Goal: Task Accomplishment & Management: Manage account settings

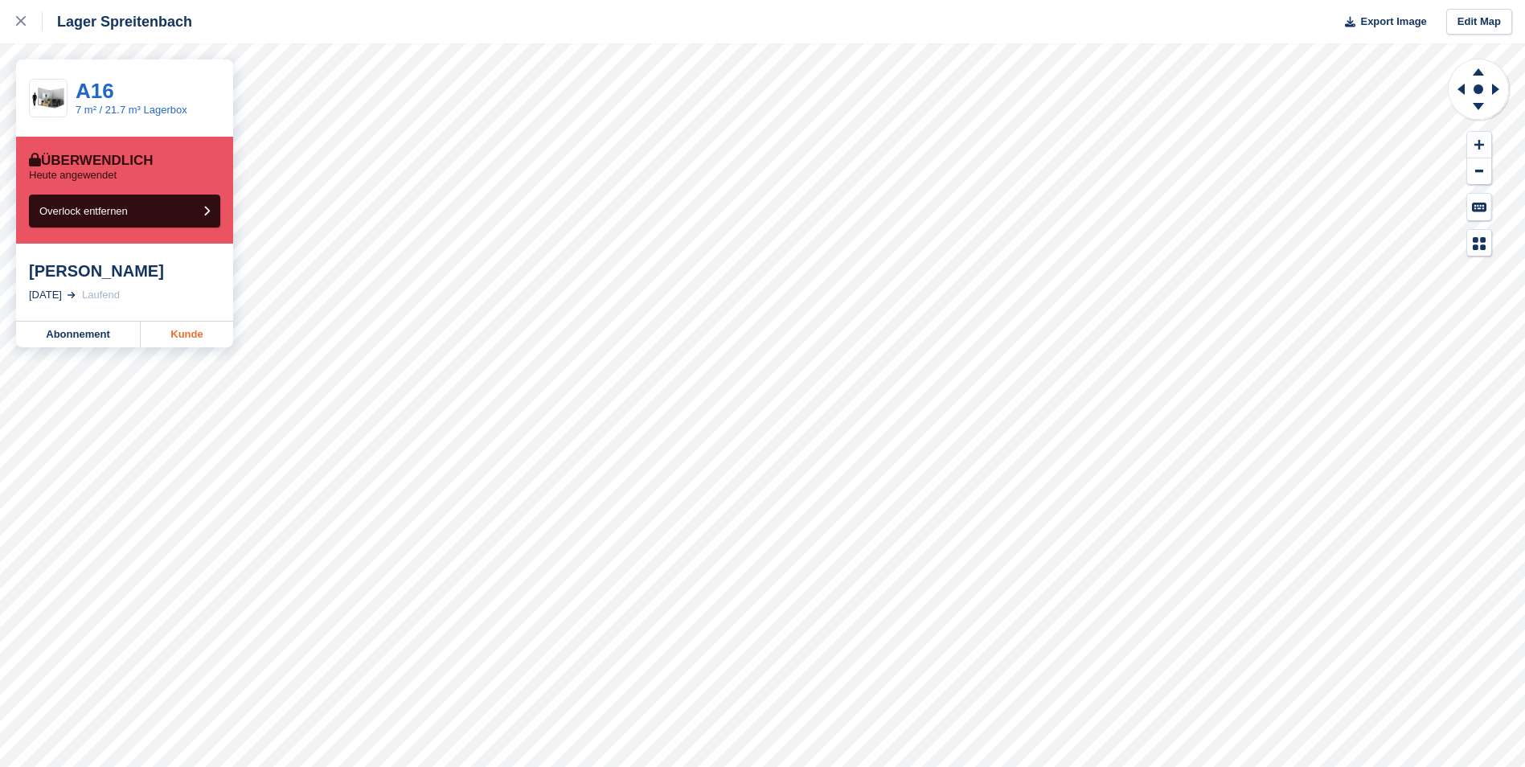
click at [195, 335] on link "Kunde" at bounding box center [187, 335] width 92 height 26
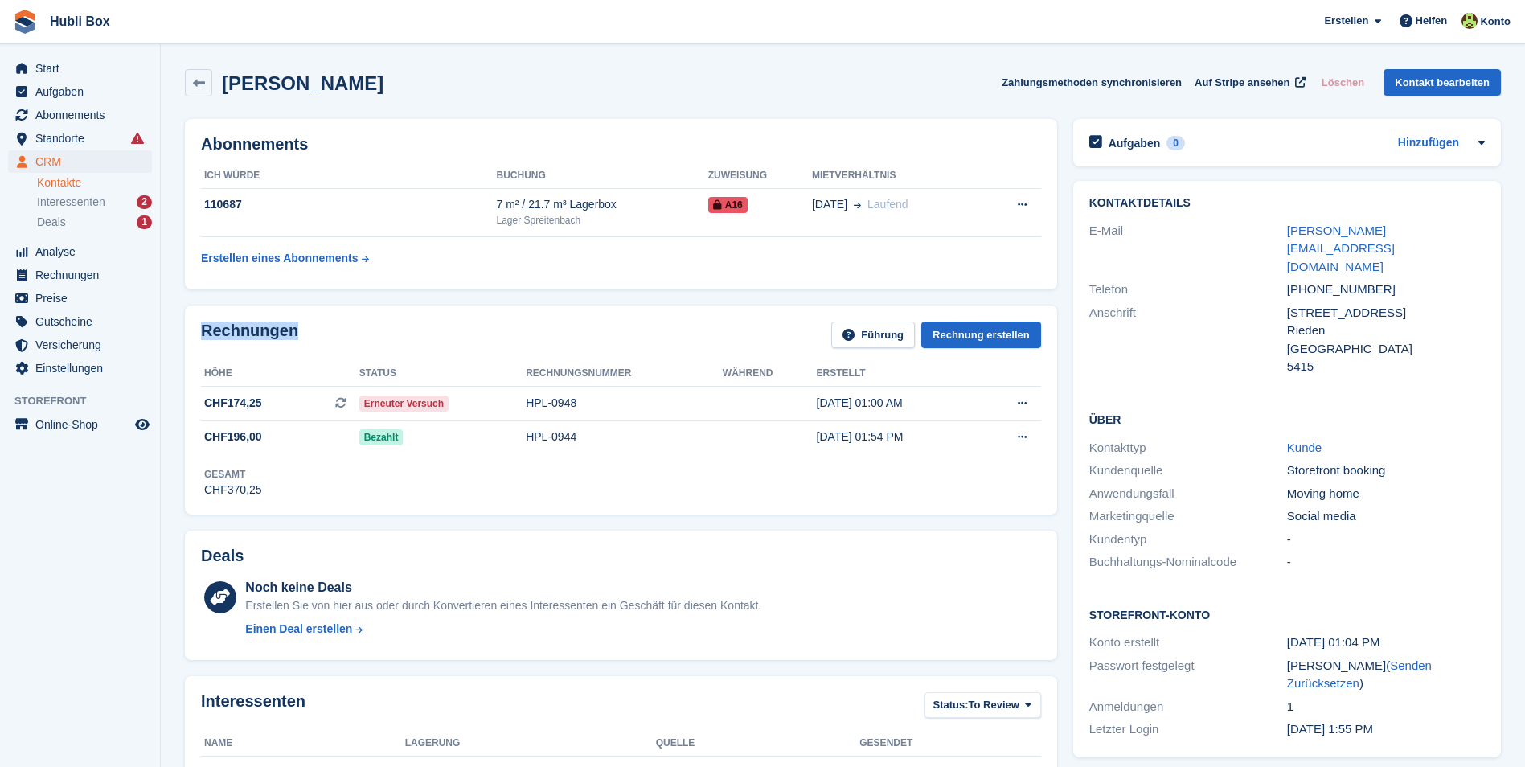
drag, startPoint x: 298, startPoint y: 331, endPoint x: 184, endPoint y: 318, distance: 114.9
click at [184, 318] on div "Rechnungen Führung Rechnung erstellen Höhe Status Rechnungsnummer Während Erste…" at bounding box center [621, 410] width 889 height 225
click at [344, 335] on div "Rechnungen Führung Rechnung erstellen" at bounding box center [621, 340] width 840 height 36
click at [488, 413] on td "Erneuter Versuch" at bounding box center [442, 403] width 166 height 35
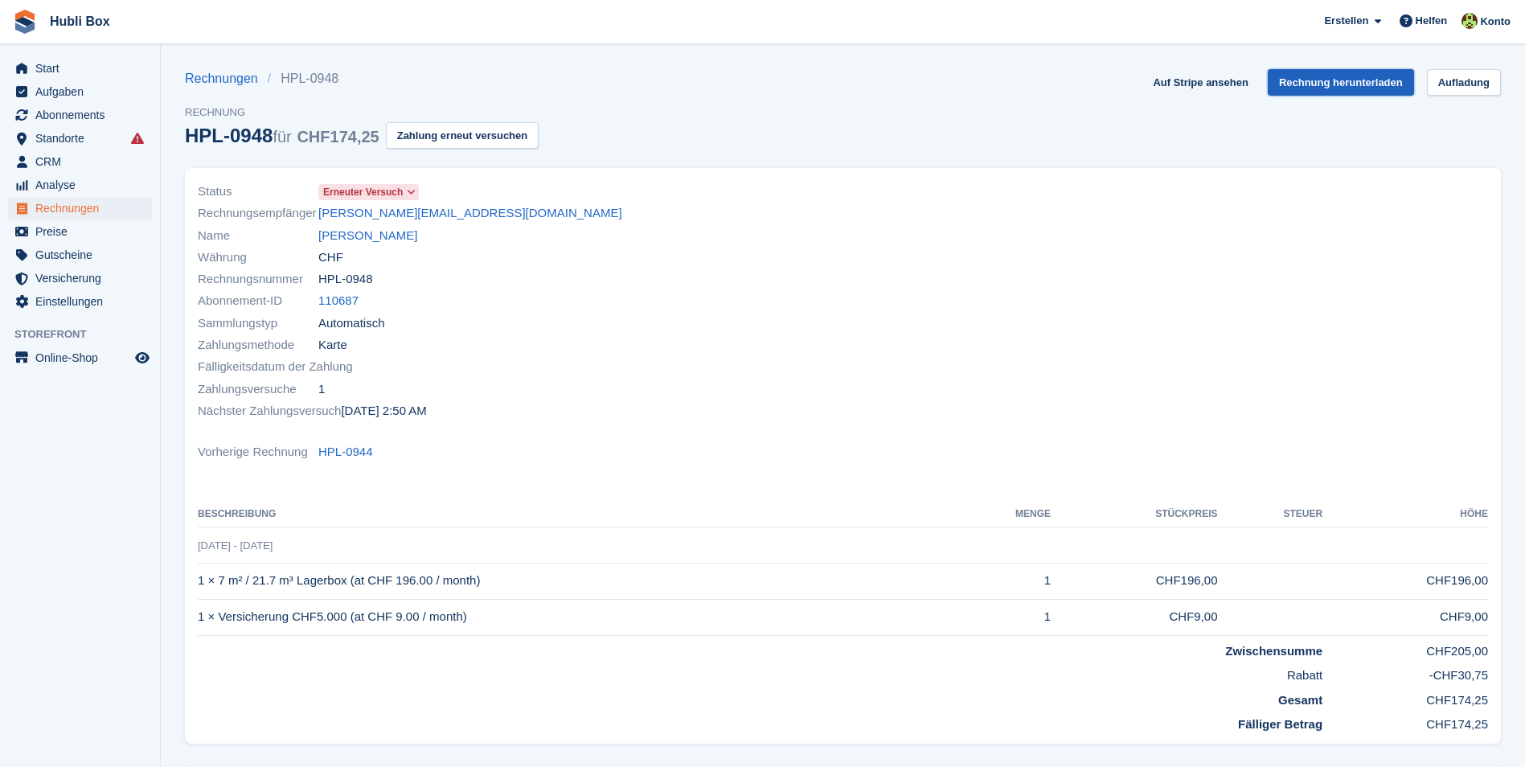
click at [1352, 83] on link "Rechnung herunterladen" at bounding box center [1341, 82] width 146 height 27
click at [84, 77] on span "Start" at bounding box center [83, 68] width 96 height 23
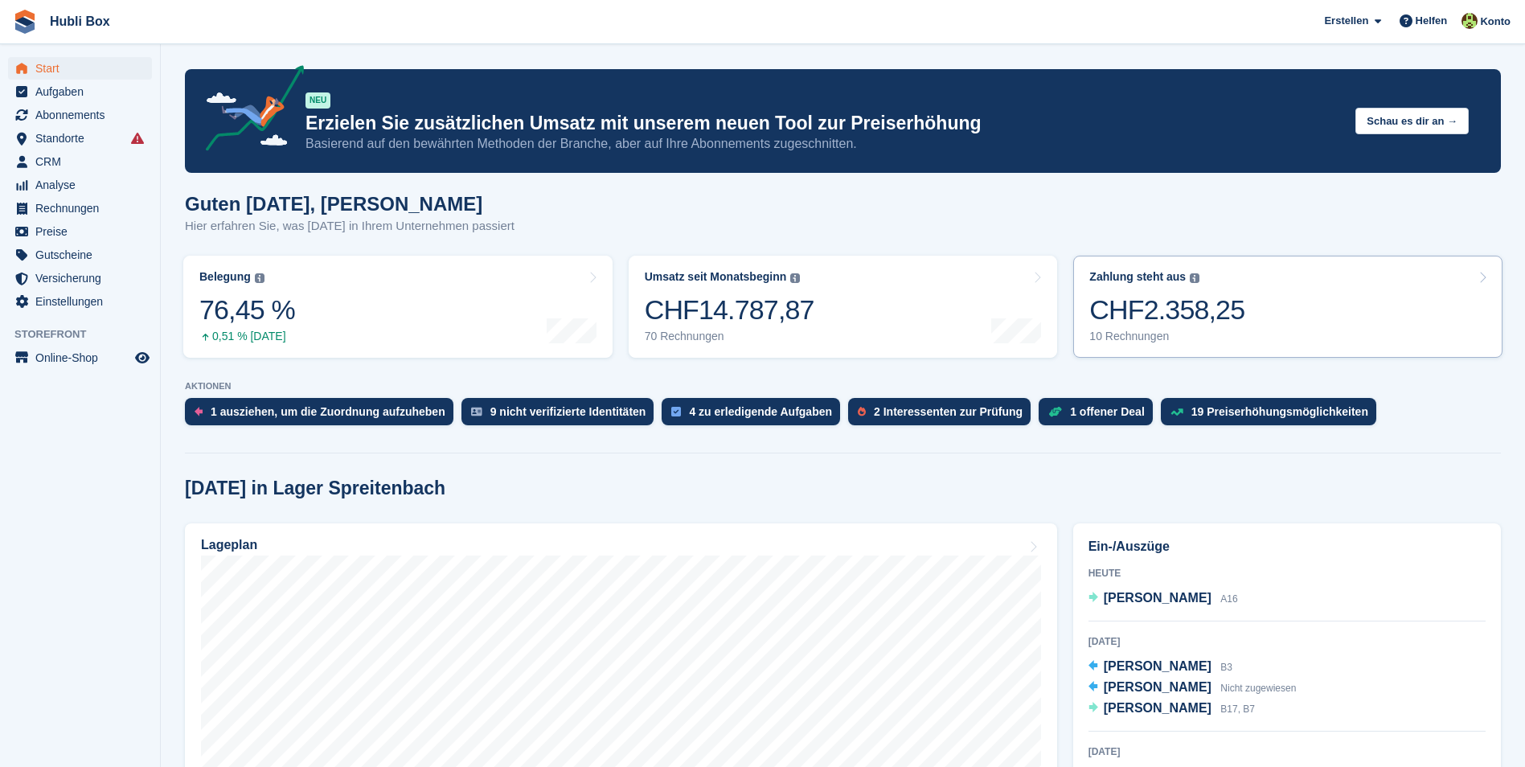
click at [1359, 321] on link "Zahlung steht aus Der gesamte ausstehende Saldo aller offenen Rechnungen. CHF2.…" at bounding box center [1287, 307] width 429 height 102
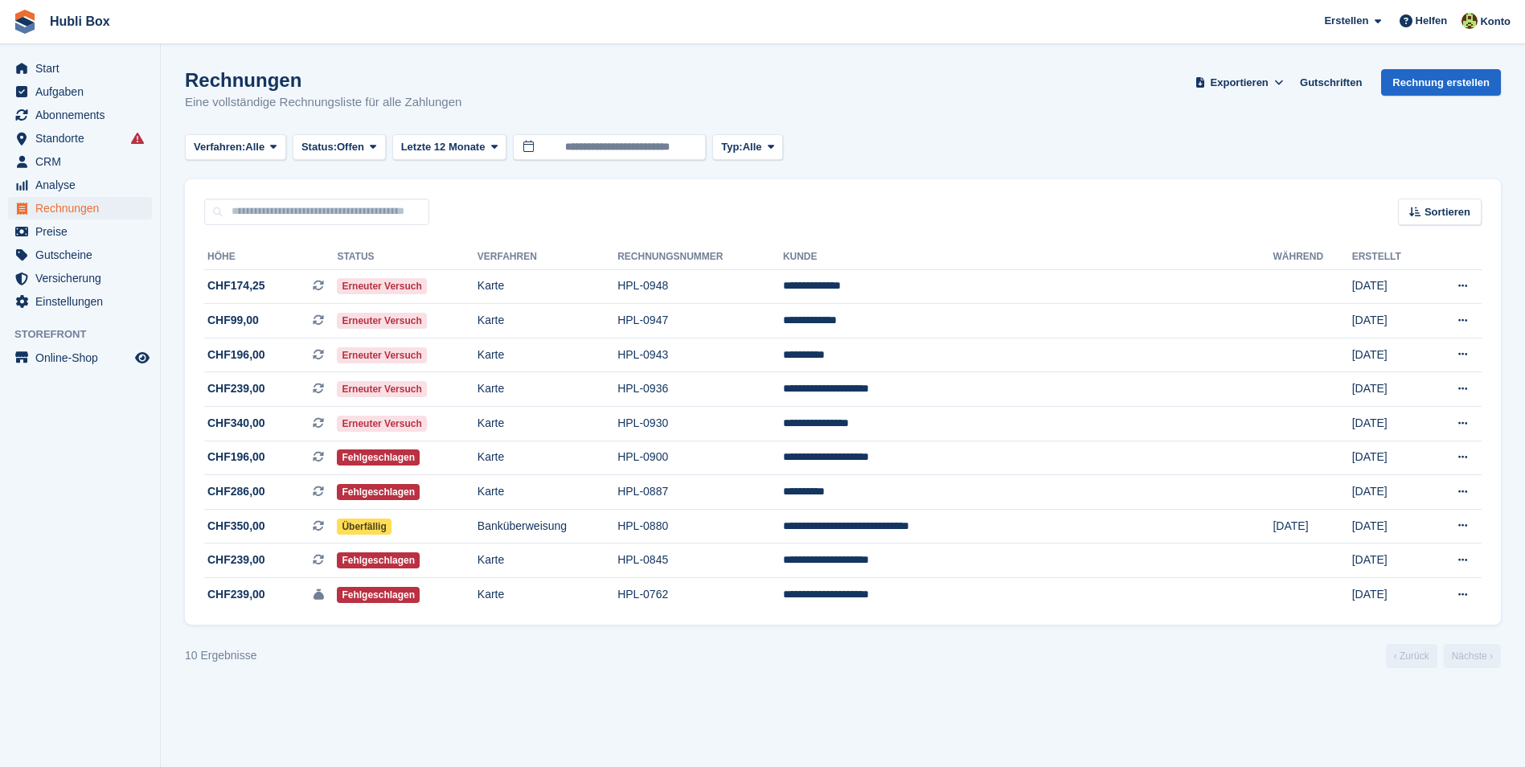
click at [96, 103] on ul "Aufgaben" at bounding box center [80, 91] width 160 height 23
click at [96, 107] on span "Abonnements" at bounding box center [83, 115] width 96 height 23
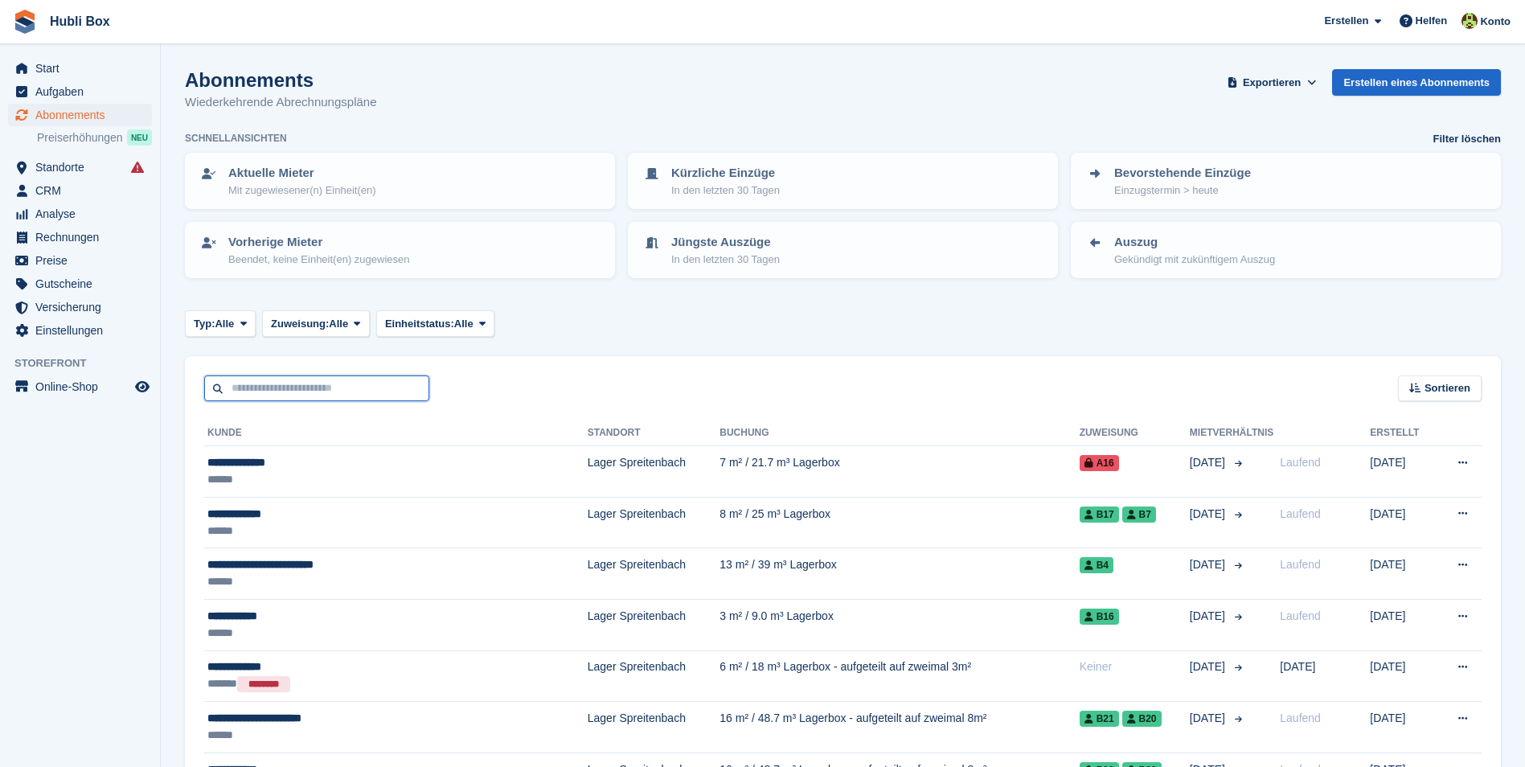
click at [292, 395] on input "text" at bounding box center [316, 389] width 225 height 27
type input "***"
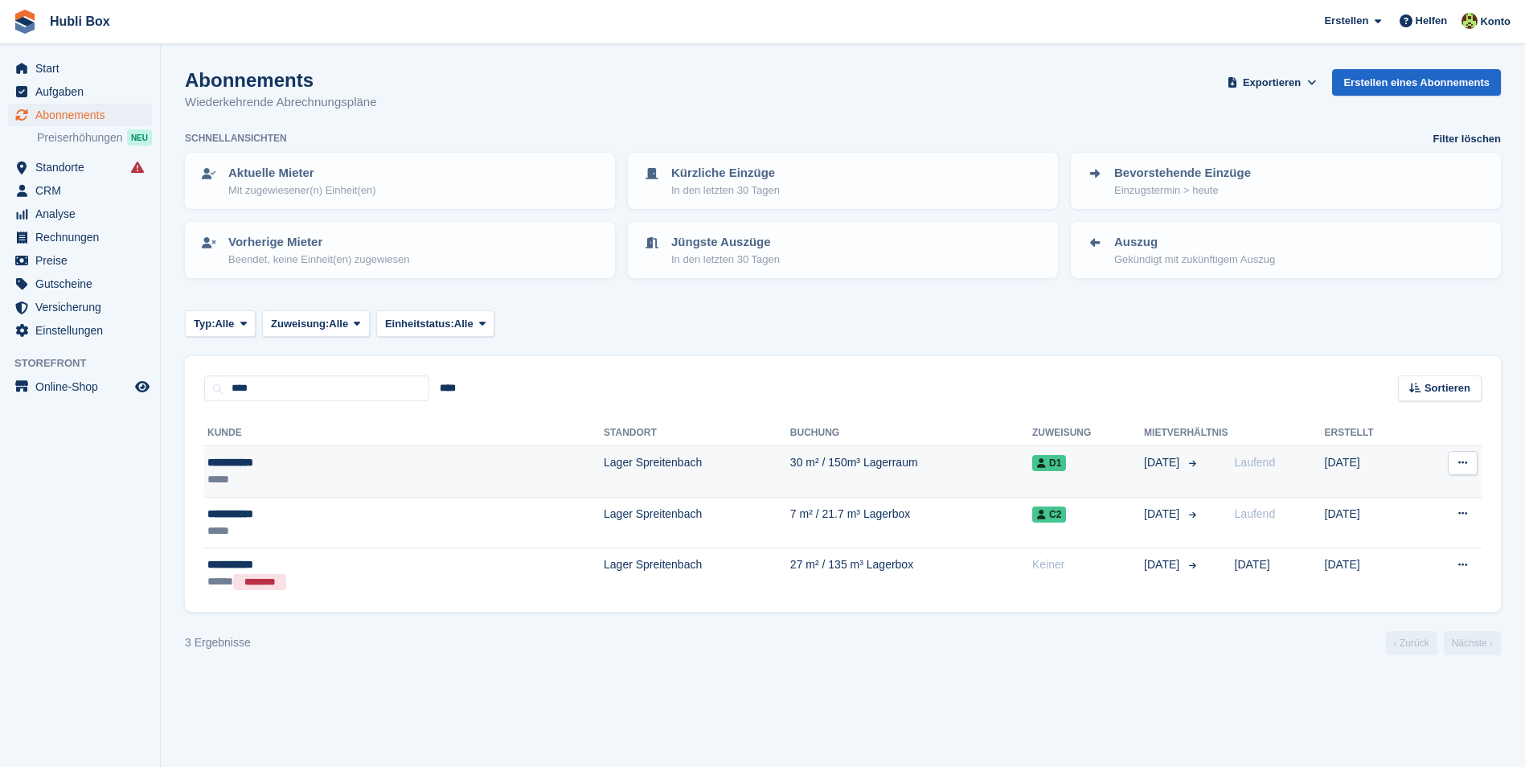
click at [273, 451] on td "**********" at bounding box center [404, 471] width 400 height 51
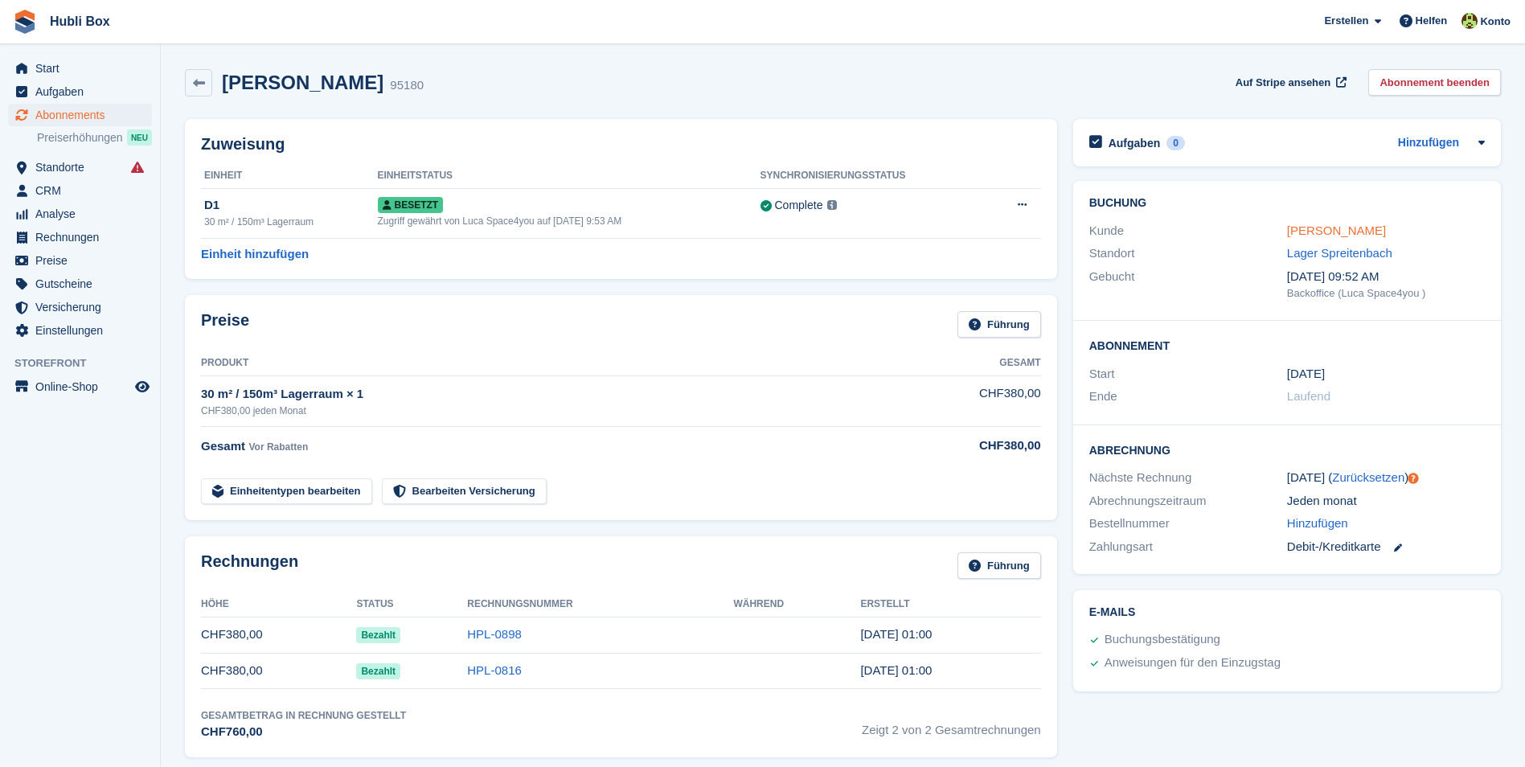
click at [1298, 232] on link "Cham Doudou" at bounding box center [1336, 231] width 99 height 14
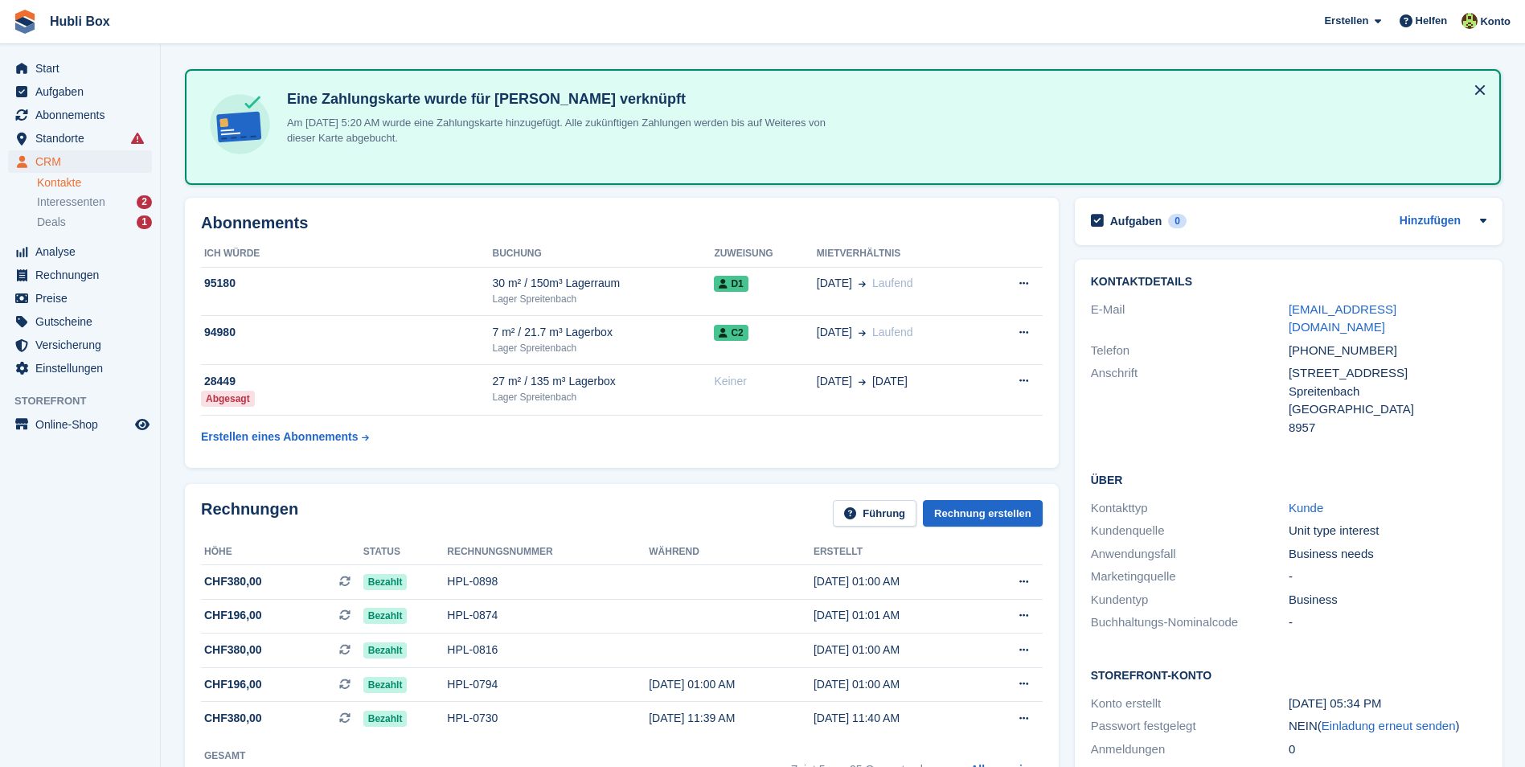
scroll to position [80, 0]
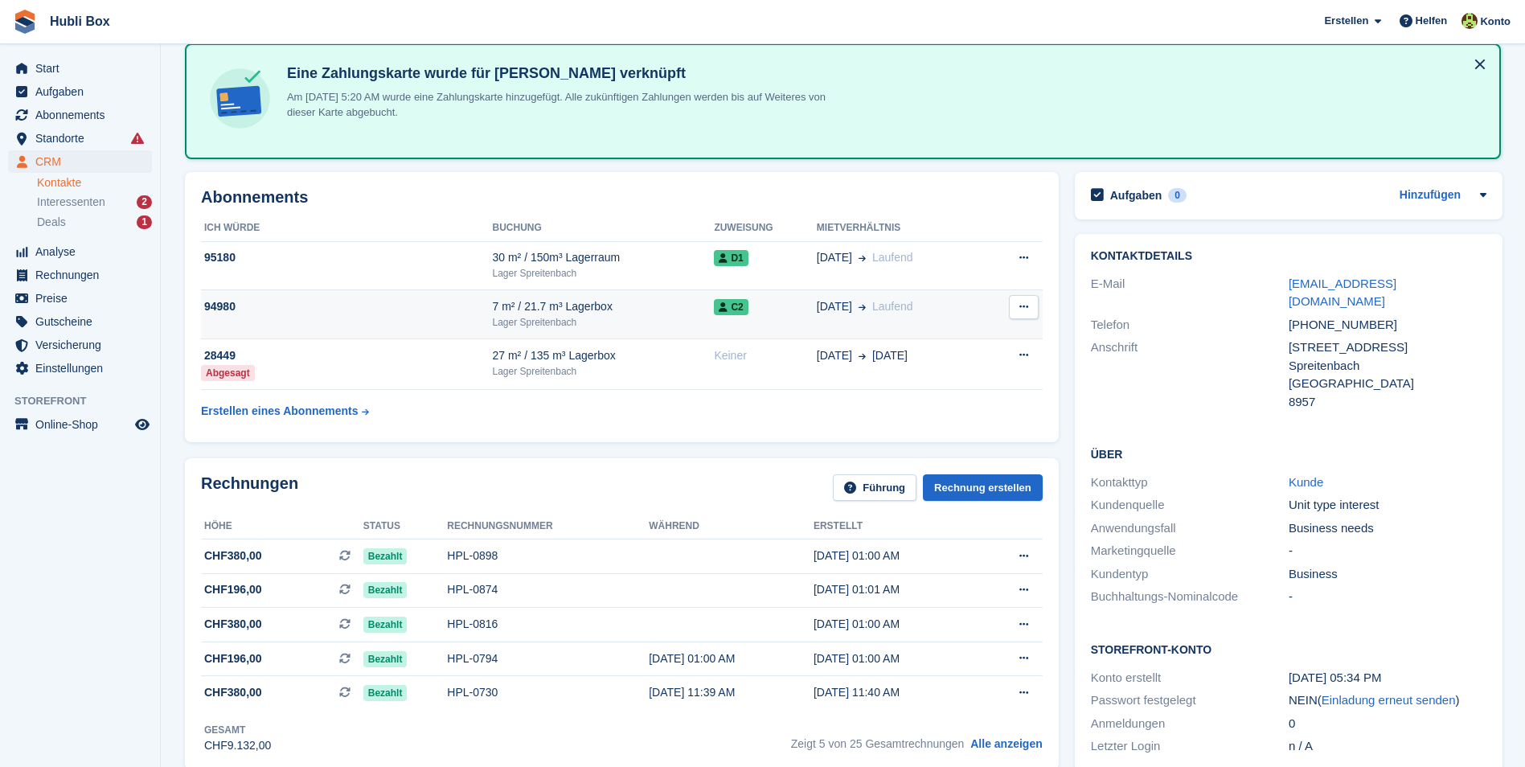
click at [564, 315] on div "Lager Spreitenbach" at bounding box center [603, 322] width 222 height 14
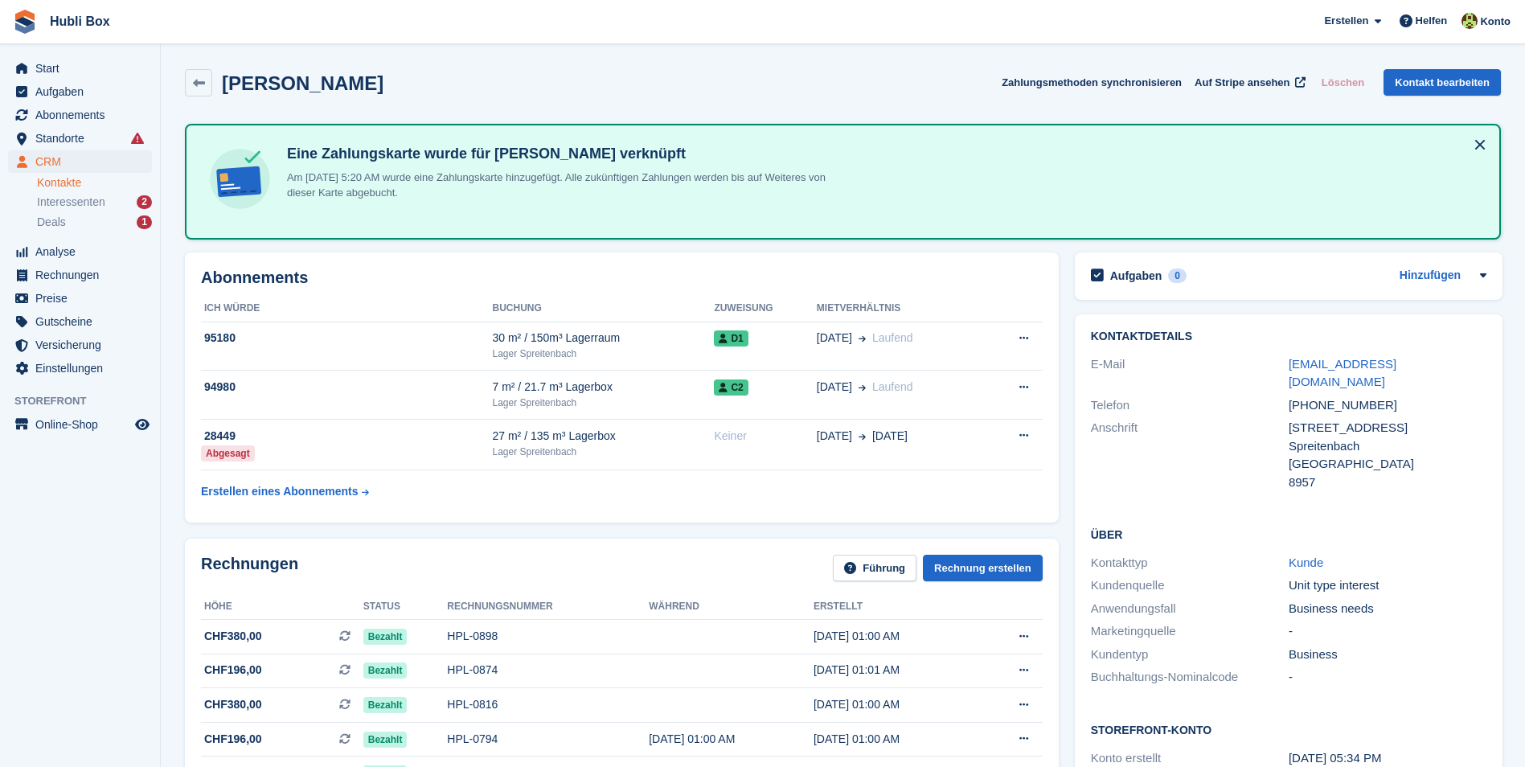
scroll to position [80, 0]
